Goal: Task Accomplishment & Management: Use online tool/utility

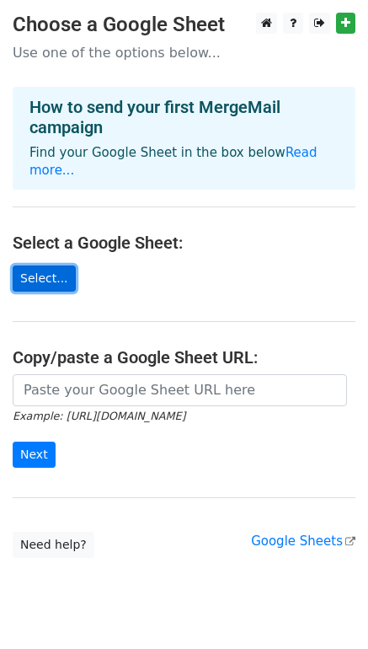
click at [56, 265] on link "Select..." at bounding box center [44, 278] width 63 height 26
click at [33, 265] on link "Select..." at bounding box center [44, 278] width 63 height 26
click at [50, 272] on link "Select..." at bounding box center [44, 278] width 63 height 26
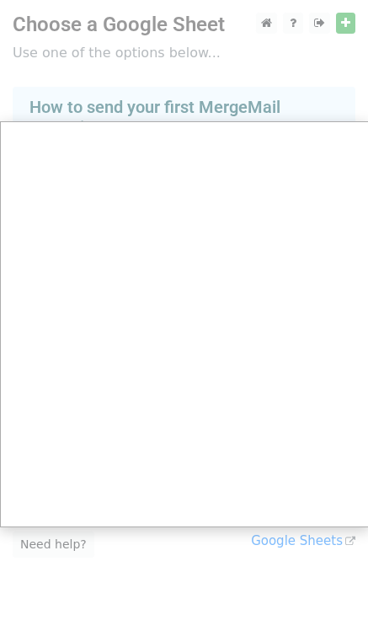
click at [160, 547] on div at bounding box center [184, 336] width 368 height 673
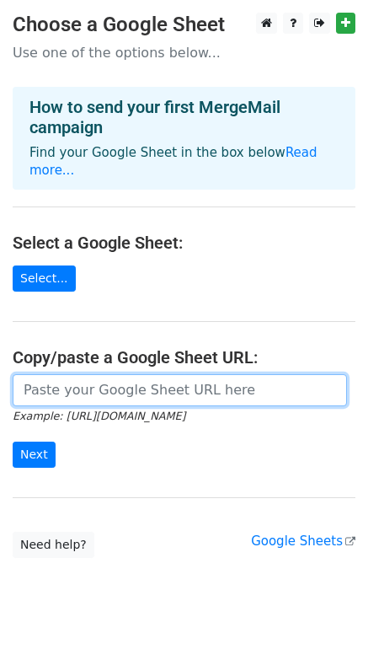
click at [158, 374] on input "url" at bounding box center [180, 390] width 334 height 32
paste input "https://docs.google.com/spreadsheets/d/1NRJ_lQnuEz2UKfVSToAA_x9EzkUWFnleLKo-BZp…"
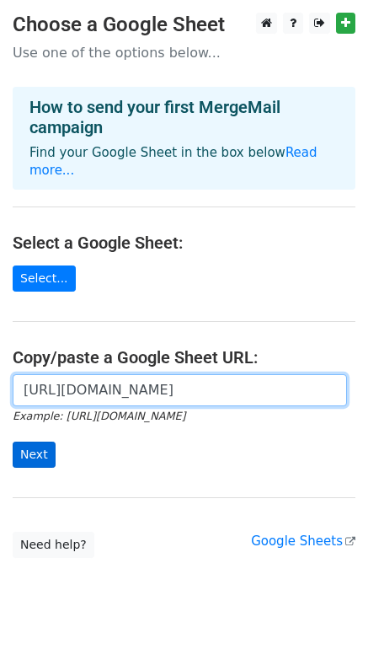
type input "https://docs.google.com/spreadsheets/d/1NRJ_lQnuEz2UKfVSToAA_x9EzkUWFnleLKo-BZp…"
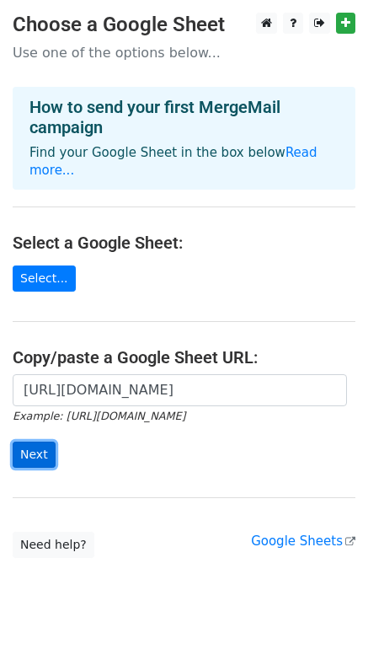
scroll to position [0, 0]
click at [34, 441] on input "Next" at bounding box center [34, 454] width 43 height 26
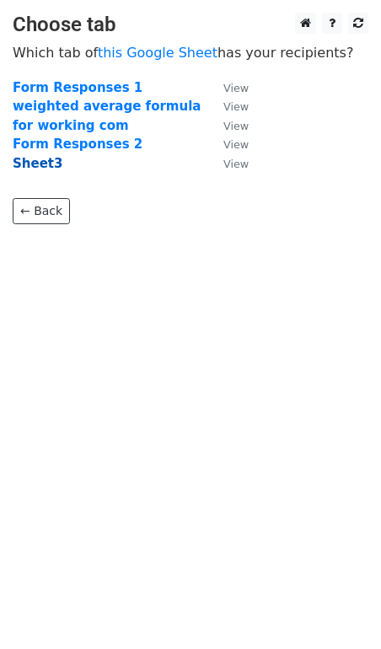
click at [41, 159] on strong "Sheet3" at bounding box center [38, 163] width 50 height 15
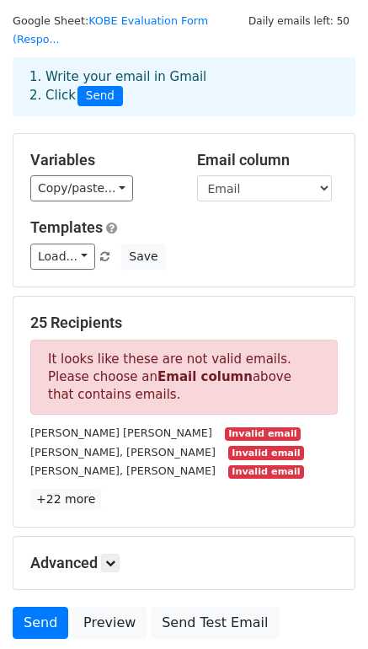
scroll to position [46, 0]
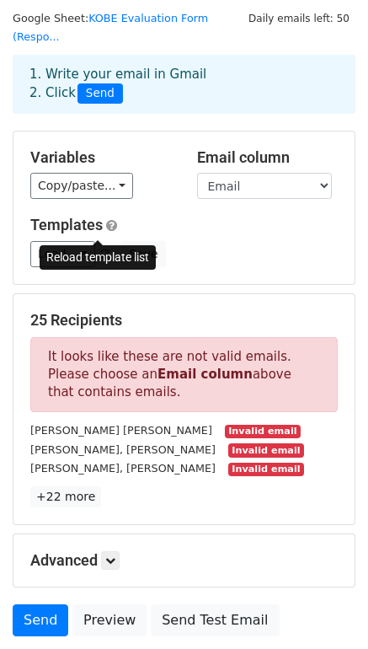
click at [102, 248] on link at bounding box center [106, 254] width 14 height 13
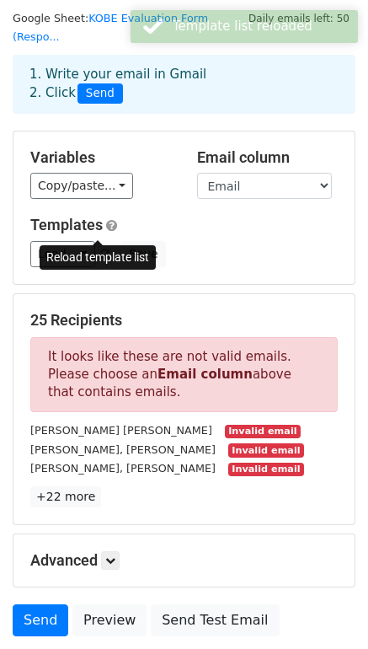
click at [102, 248] on link at bounding box center [106, 254] width 14 height 13
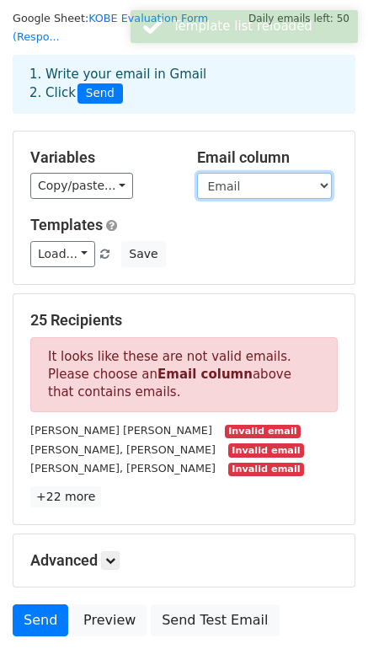
click at [256, 173] on select "Name Email Attachment" at bounding box center [264, 186] width 135 height 26
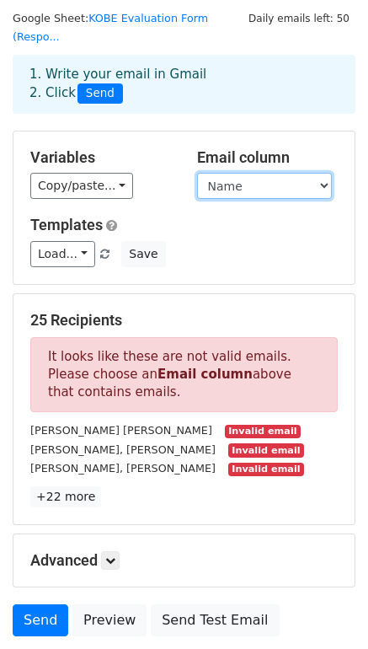
click at [197, 173] on select "Name Email Attachment" at bounding box center [264, 186] width 135 height 26
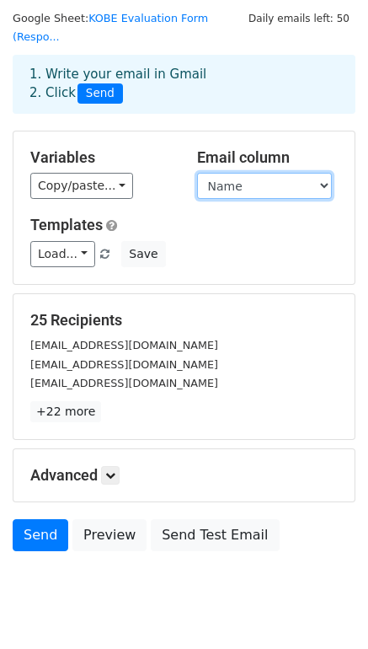
click at [239, 173] on select "Name Email Attachment" at bounding box center [264, 186] width 135 height 26
click at [197, 173] on select "Name Email Attachment" at bounding box center [264, 186] width 135 height 26
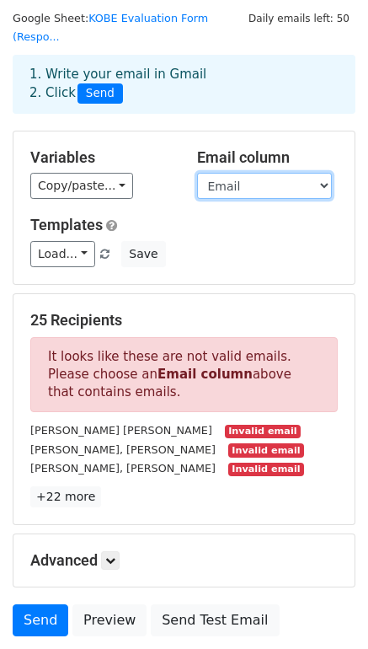
click at [267, 173] on select "Name Email Attachment" at bounding box center [264, 186] width 135 height 26
click at [197, 173] on select "Name Email Attachment" at bounding box center [264, 186] width 135 height 26
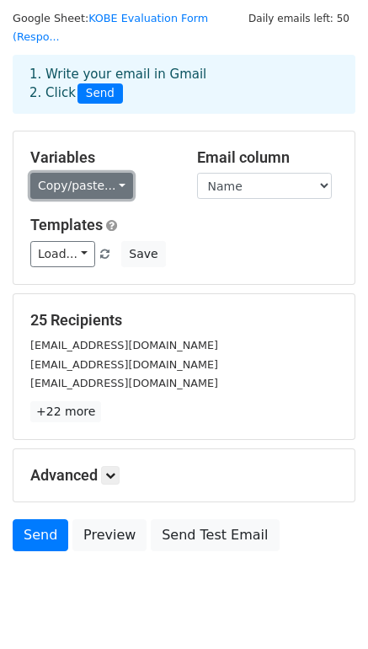
click at [82, 174] on link "Copy/paste..." at bounding box center [81, 186] width 103 height 26
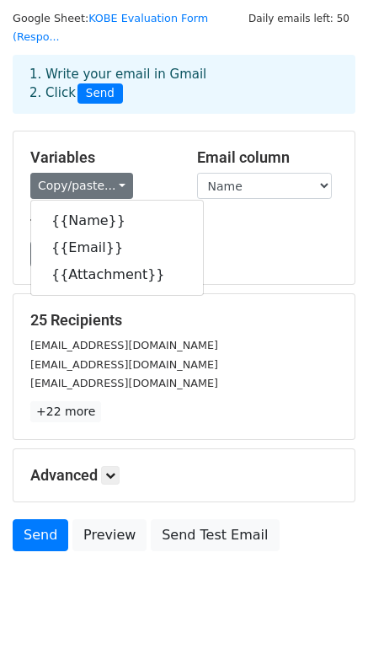
click at [229, 216] on h5 "Templates" at bounding box center [183, 225] width 307 height 19
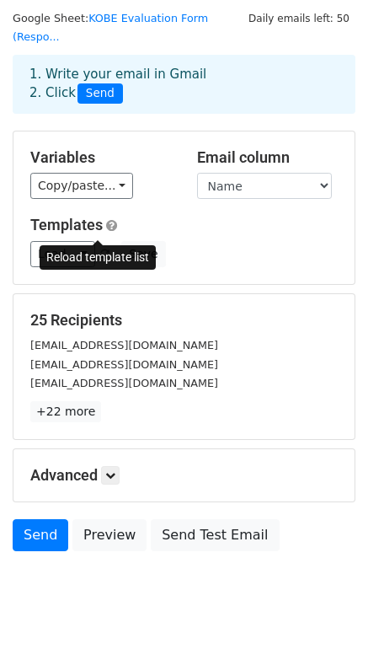
click at [100, 249] on span at bounding box center [104, 254] width 9 height 11
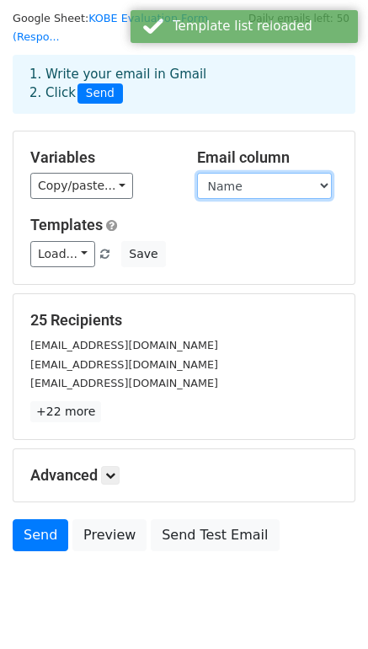
click at [248, 173] on select "Name Email Attachment" at bounding box center [264, 186] width 135 height 26
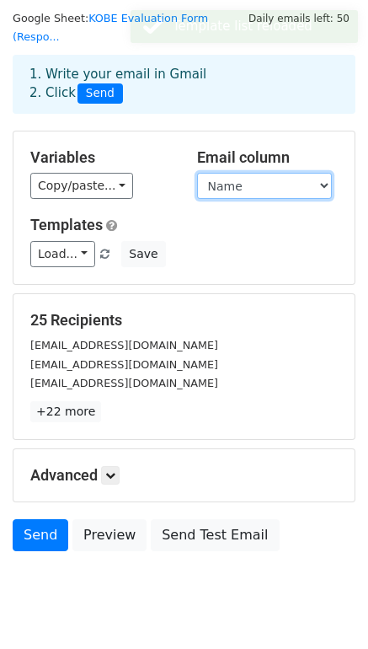
select select "Email"
click at [197, 173] on select "Name Email Attachment" at bounding box center [264, 186] width 135 height 26
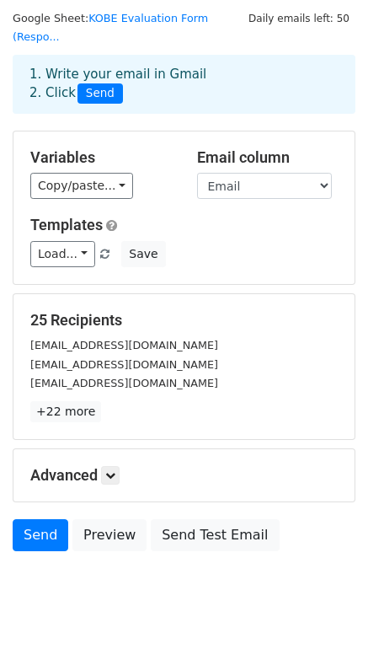
click at [213, 241] on div "Load... No templates saved Save" at bounding box center [184, 254] width 333 height 26
click at [85, 179] on div "Variables Copy/paste... {{Name}} {{Email}} {{Attachment}} Email column Name Ema…" at bounding box center [183, 207] width 341 height 152
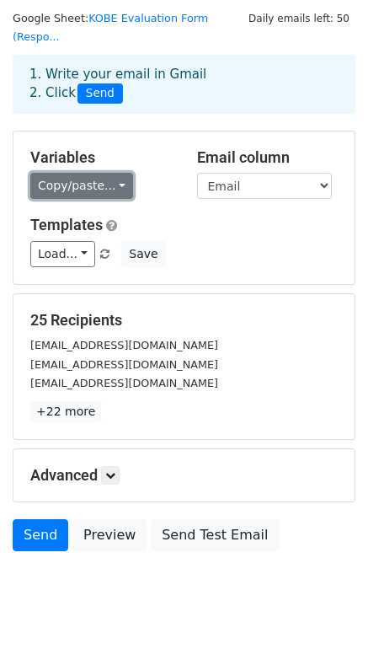
click at [77, 174] on link "Copy/paste..." at bounding box center [81, 186] width 103 height 26
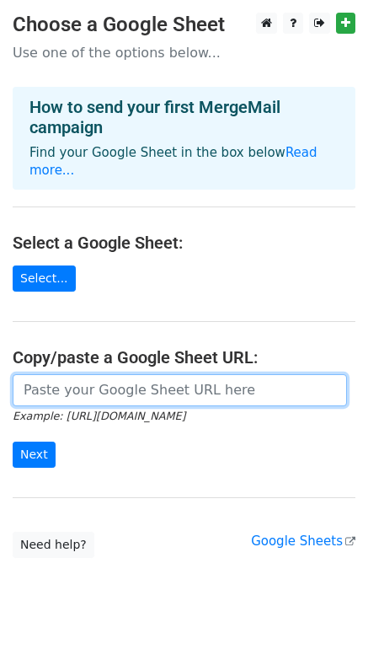
click at [185, 374] on input "url" at bounding box center [180, 390] width 334 height 32
paste input "https://docs.google.com/spreadsheets/d/1NRJ_lQnuEz2UKfVSToAA_x9EzkUWFnleLKo-BZp…"
type input "https://docs.google.com/spreadsheets/d/1NRJ_lQnuEz2UKfVSToAA_x9EzkUWFnleLKo-BZp…"
click at [13, 441] on input "Next" at bounding box center [34, 454] width 43 height 26
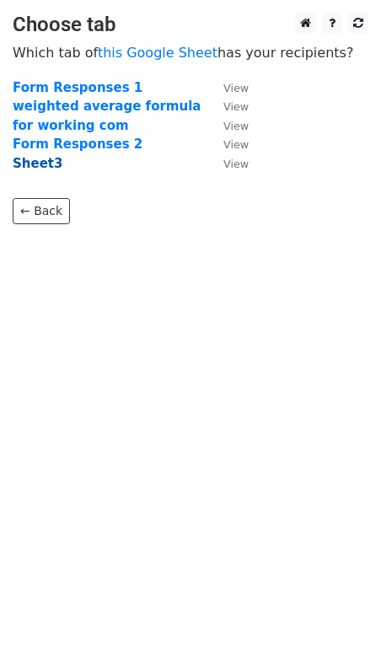
click at [39, 161] on strong "Sheet3" at bounding box center [38, 163] width 50 height 15
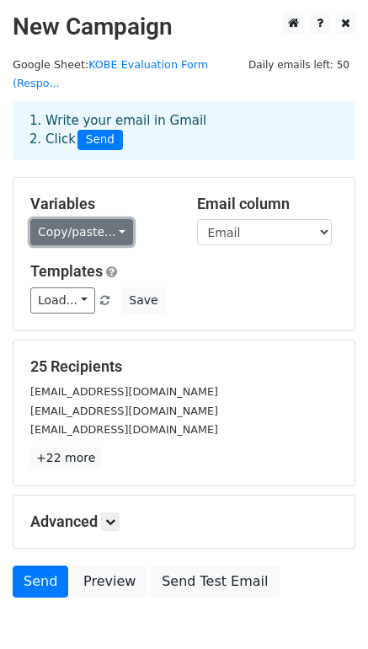
click at [88, 219] on link "Copy/paste..." at bounding box center [81, 232] width 103 height 26
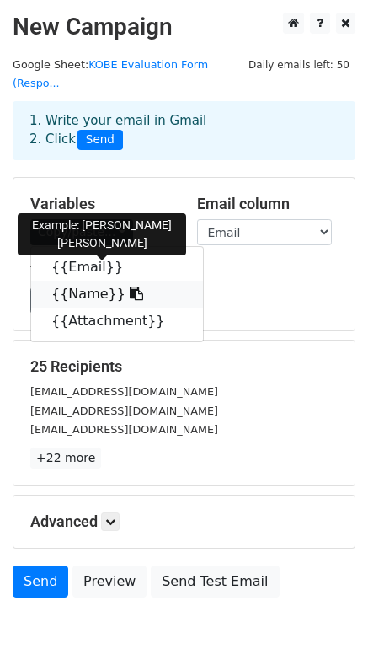
click at [130, 286] on icon at bounding box center [136, 292] width 13 height 13
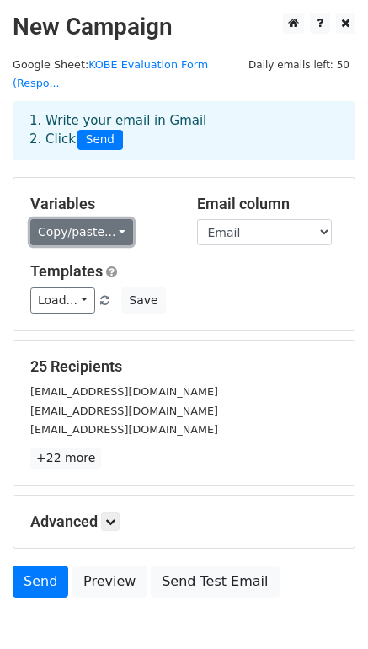
click at [89, 219] on link "Copy/paste..." at bounding box center [81, 232] width 103 height 26
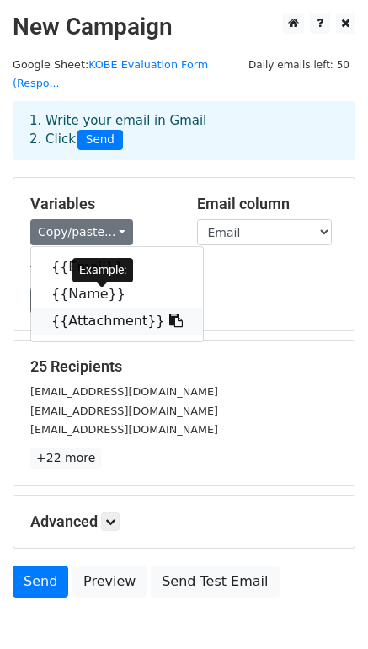
click at [169, 313] on icon at bounding box center [175, 319] width 13 height 13
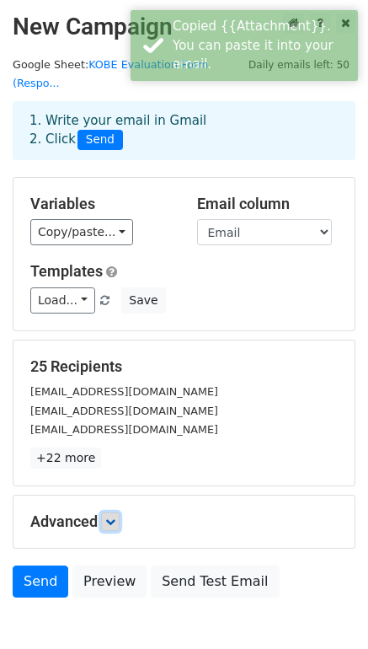
click at [112, 516] on icon at bounding box center [110, 521] width 10 height 10
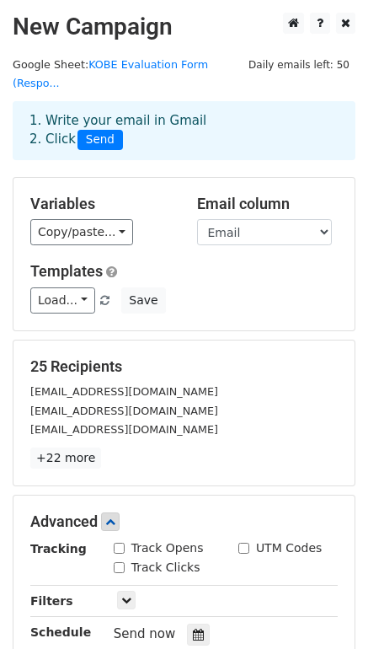
click at [120, 543] on input "Track Opens" at bounding box center [119, 548] width 11 height 11
checkbox input "true"
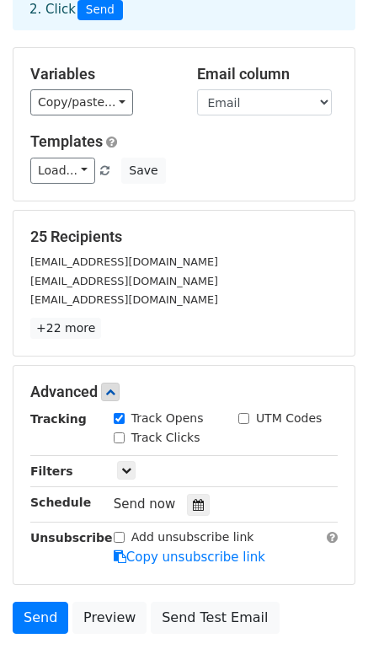
scroll to position [131, 0]
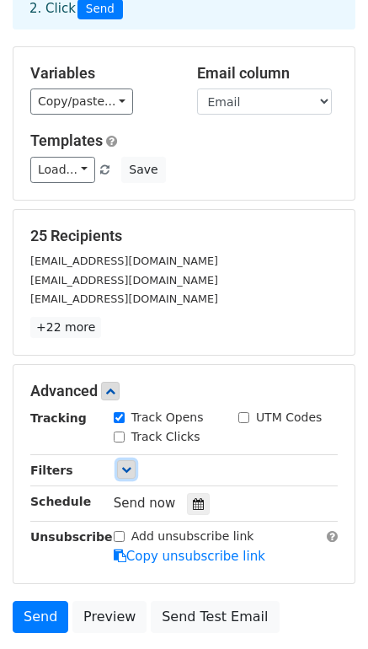
click at [125, 464] on icon at bounding box center [126, 469] width 10 height 10
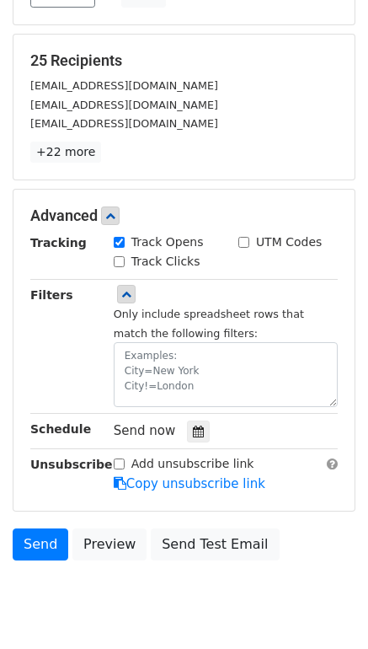
scroll to position [307, 0]
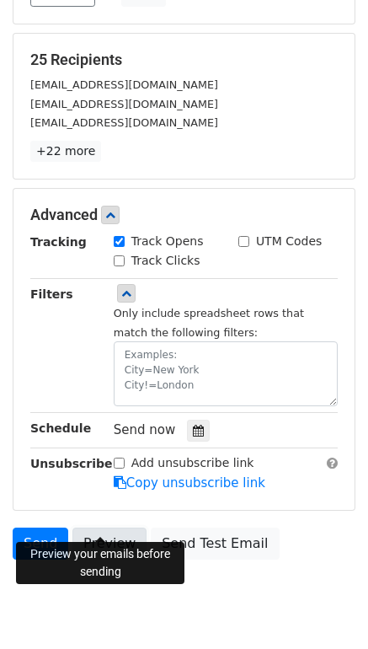
click at [122, 527] on link "Preview" at bounding box center [109, 543] width 74 height 32
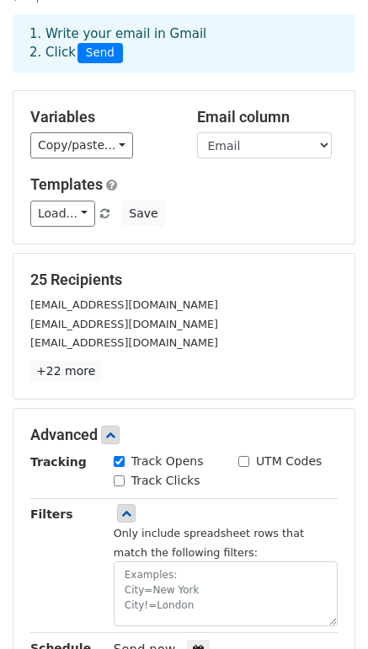
scroll to position [0, 0]
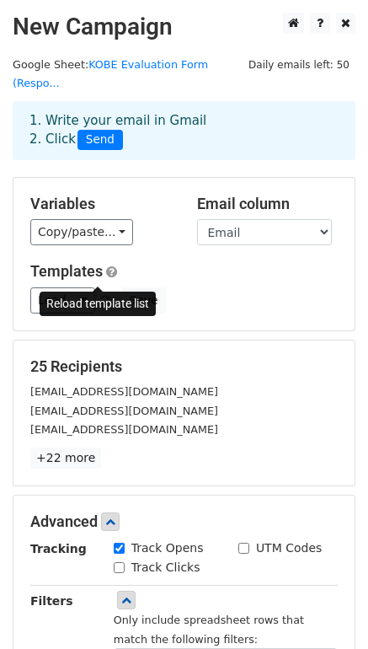
click at [100, 296] on span at bounding box center [104, 301] width 9 height 11
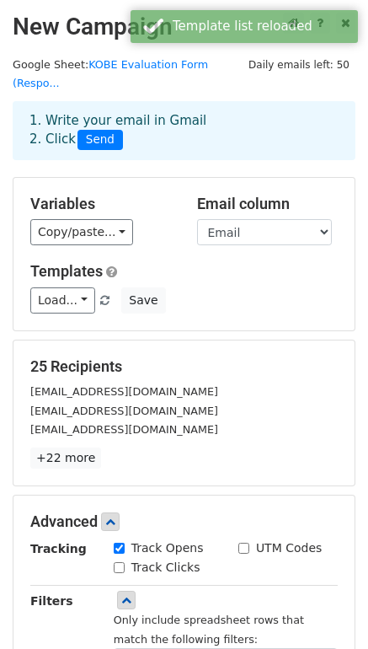
scroll to position [337, 0]
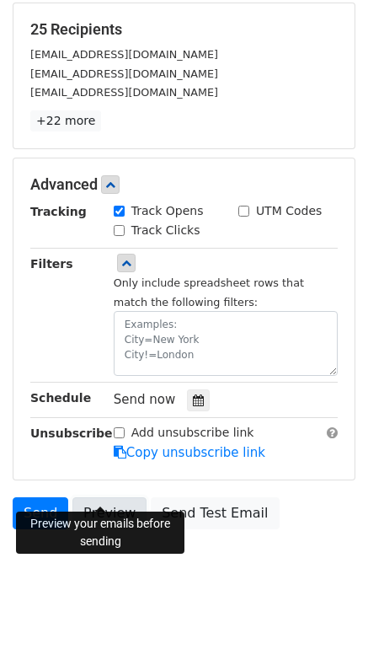
click at [106, 497] on link "Preview" at bounding box center [109, 513] width 74 height 32
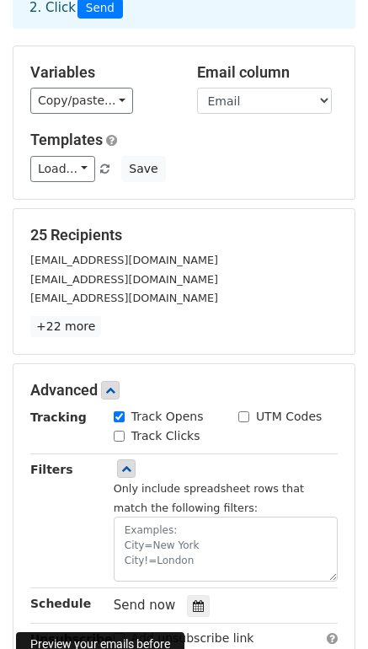
scroll to position [121, 0]
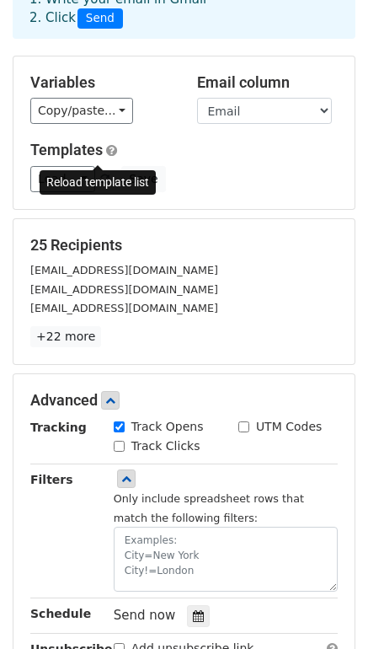
click at [101, 174] on span at bounding box center [104, 179] width 9 height 11
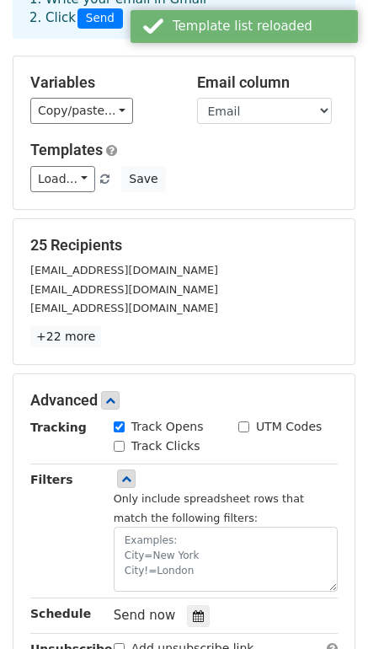
scroll to position [337, 0]
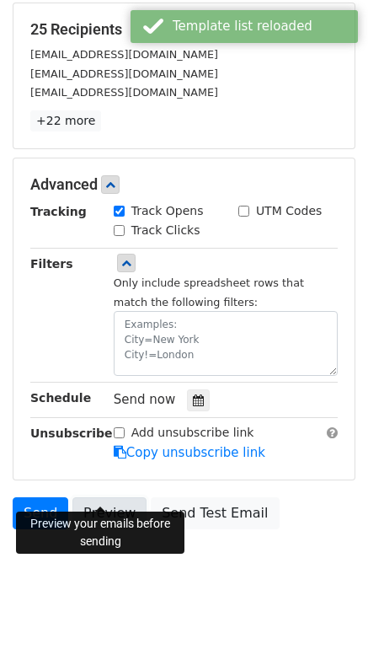
click at [93, 497] on link "Preview" at bounding box center [109, 513] width 74 height 32
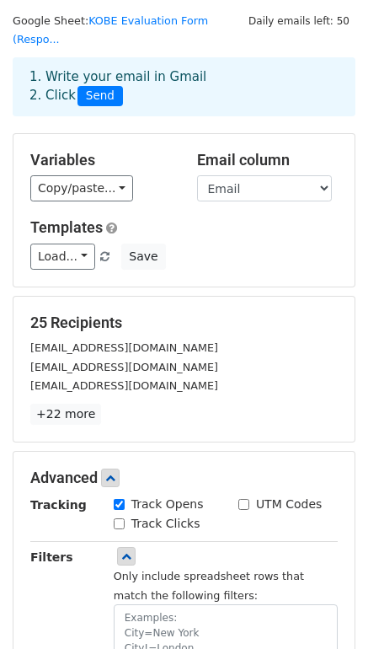
scroll to position [0, 0]
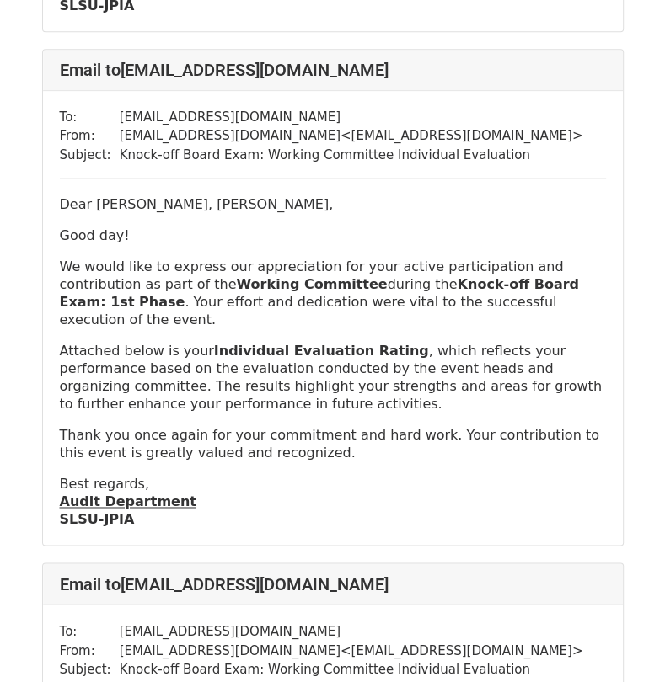
scroll to position [1099, 0]
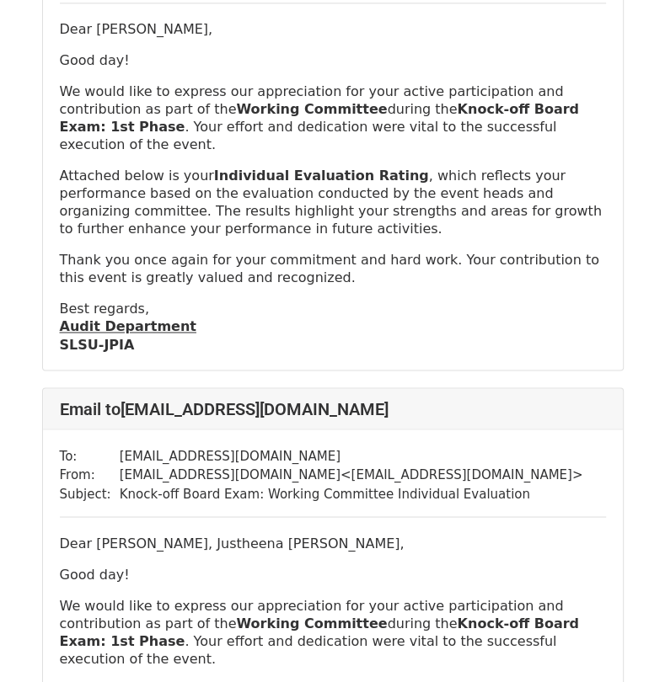
scroll to position [7969, 0]
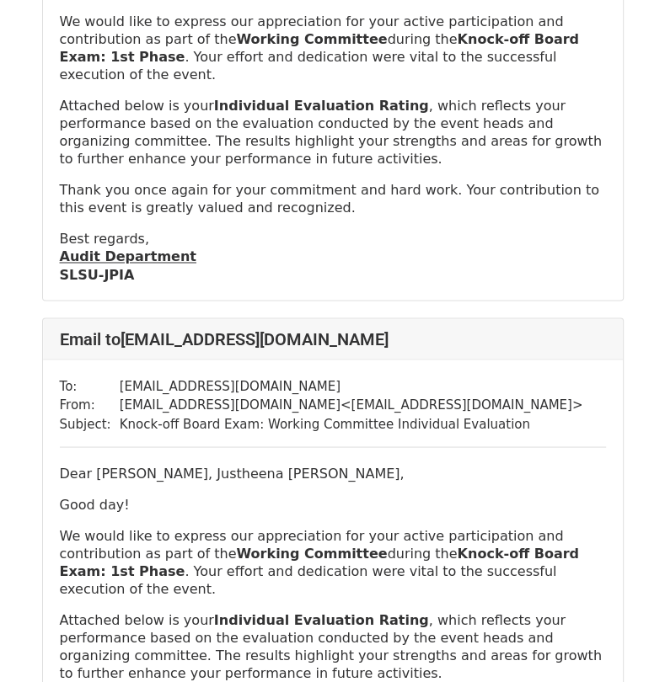
scroll to position [8006, 0]
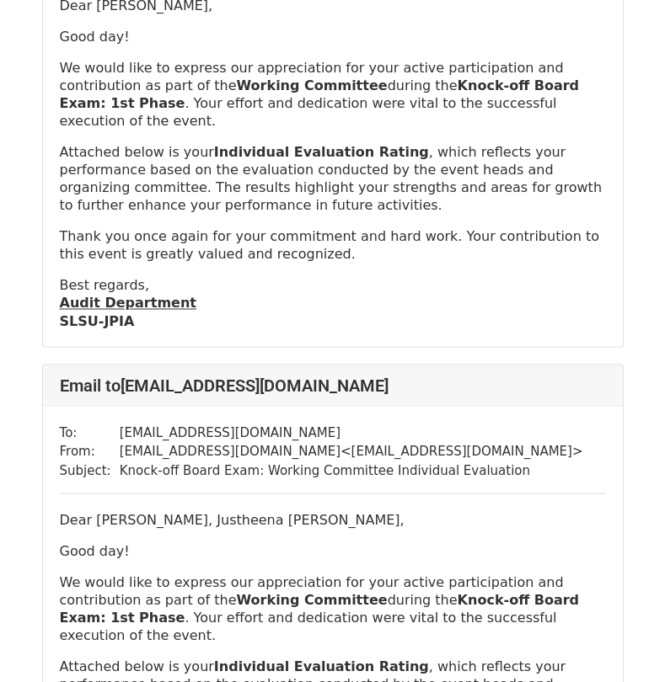
scroll to position [7986, 0]
